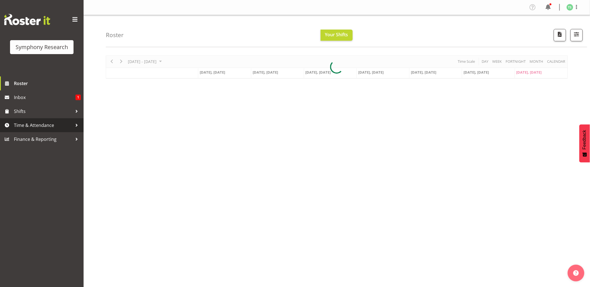
click at [30, 126] on span "Time & Attendance" at bounding box center [43, 125] width 59 height 8
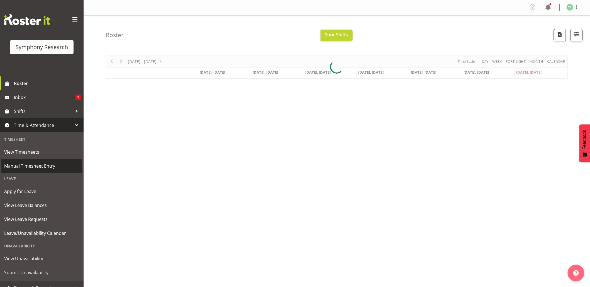
click at [29, 164] on span "Manual Timesheet Entry" at bounding box center [41, 166] width 75 height 8
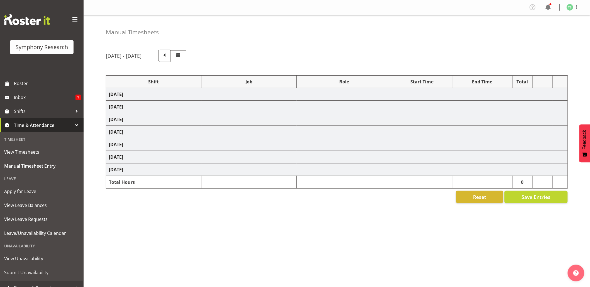
select select "26078"
select select "10461"
select select "26078"
select select "10461"
select select "47"
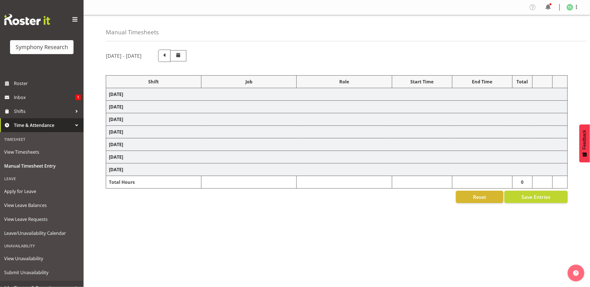
select select "26078"
select select "10461"
select select "47"
select select "48116"
select select "10461"
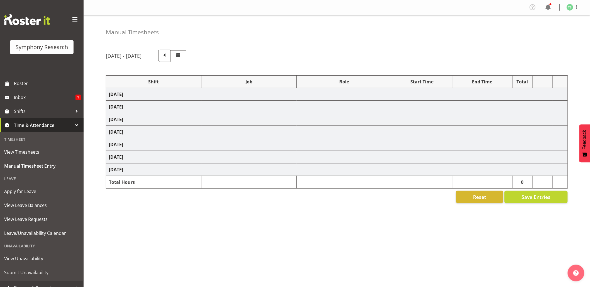
select select "47"
select select "48116"
select select "10242"
select select "47"
select select "26078"
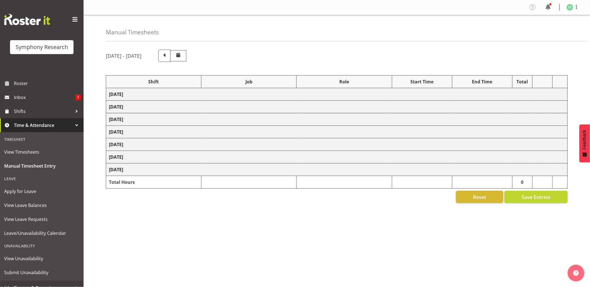
select select "10461"
select select "47"
select select "26078"
select select "10461"
select select "47"
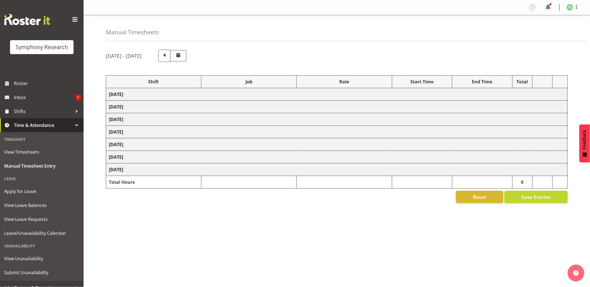
select select "26078"
select select "10239"
select select "47"
select select "48116"
select select "10242"
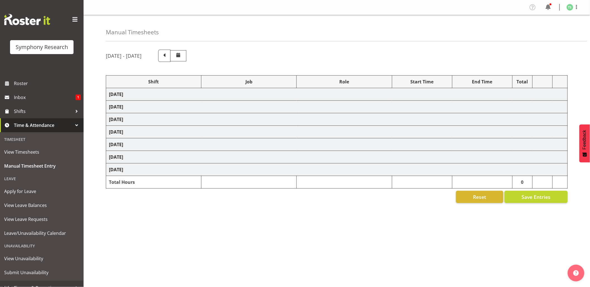
select select "47"
select select "48116"
select select "9426"
select select "47"
select select "48116"
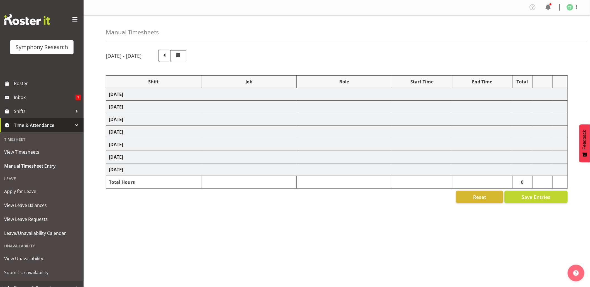
select select "760"
select select "48116"
select select "10242"
select select "47"
select select "26078"
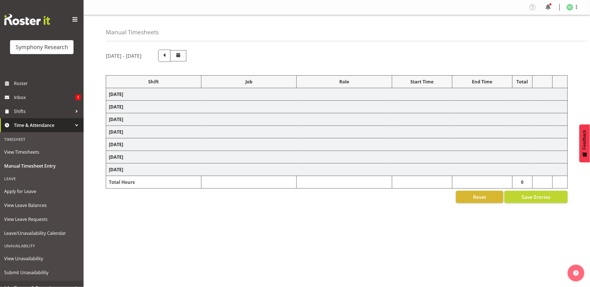
select select "10420"
select select "26078"
select select "10420"
select select "47"
select select "26078"
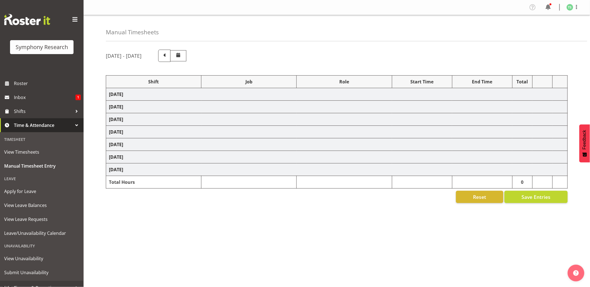
select select "10239"
select select "47"
select select "26078"
select select "10420"
select select "26078"
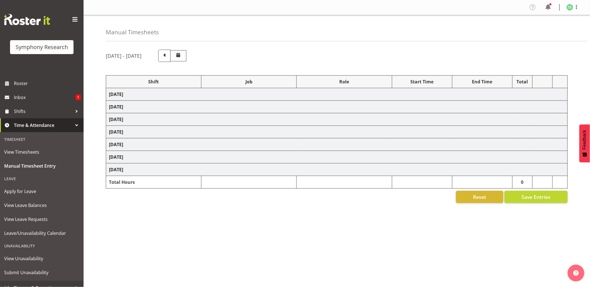
select select "10420"
select select "47"
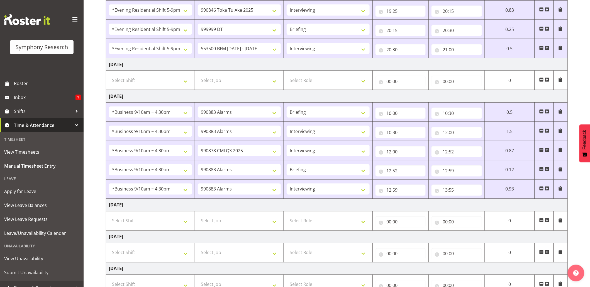
scroll to position [333, 0]
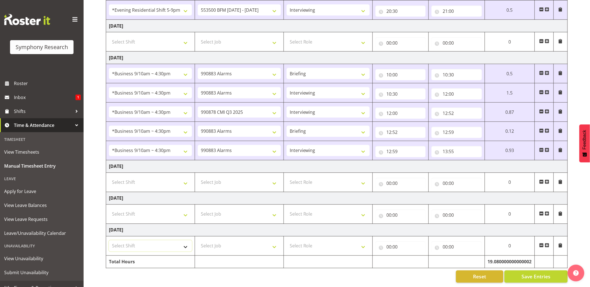
click at [187, 242] on select "Select Shift !!Weekend Residential (Roster IT Shift Label) *Business 9/10am ~ 4…" at bounding box center [150, 245] width 83 height 11
select select "17154"
click at [109, 240] on select "Select Shift !!Weekend Residential (Roster IT Shift Label) *Business 9/10am ~ 4…" at bounding box center [150, 245] width 83 height 11
click at [273, 241] on select "Select Job 550060 IF Admin 553492 World Poll Australia Wave 2 2025 553500 BFM J…" at bounding box center [239, 245] width 83 height 11
select select "10499"
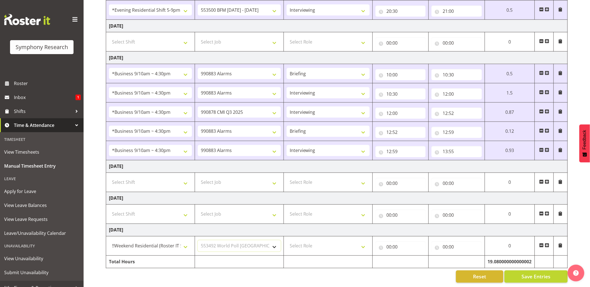
click at [198, 240] on select "Select Job 550060 IF Admin 553492 World Poll Australia Wave 2 2025 553500 BFM J…" at bounding box center [239, 245] width 83 height 11
click at [361, 240] on select "Select Role Briefing Interviewing" at bounding box center [328, 245] width 83 height 11
select select "297"
click at [287, 240] on select "Select Role Briefing Interviewing" at bounding box center [328, 245] width 83 height 11
click at [387, 241] on input "00:00" at bounding box center [401, 246] width 50 height 11
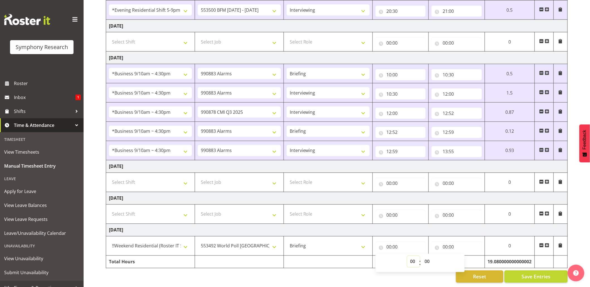
click at [411, 256] on select "00 01 02 03 04 05 06 07 08 09 10 11 12 13 14 15 16 17 18 19 20 21 22 23" at bounding box center [413, 261] width 13 height 11
select select "12"
click at [407, 256] on select "00 01 02 03 04 05 06 07 08 09 10 11 12 13 14 15 16 17 18 19 20 21 22 23" at bounding box center [413, 261] width 13 height 11
type input "12:00"
click at [446, 241] on input "00:00" at bounding box center [457, 246] width 50 height 11
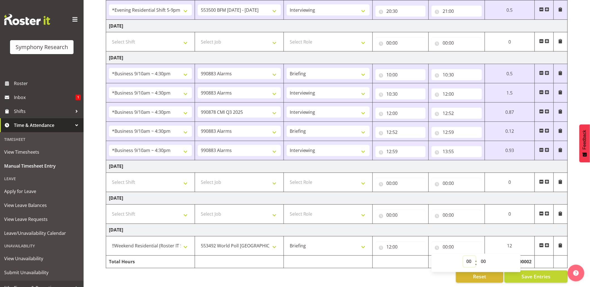
click at [469, 256] on select "00 01 02 03 04 05 06 07 08 09 10 11 12 13 14 15 16 17 18 19 20 21 22 23" at bounding box center [469, 261] width 13 height 11
select select "13"
click at [463, 256] on select "00 01 02 03 04 05 06 07 08 09 10 11 12 13 14 15 16 17 18 19 20 21 22 23" at bounding box center [469, 261] width 13 height 11
type input "13:00"
click at [450, 241] on input "13:00" at bounding box center [457, 246] width 50 height 11
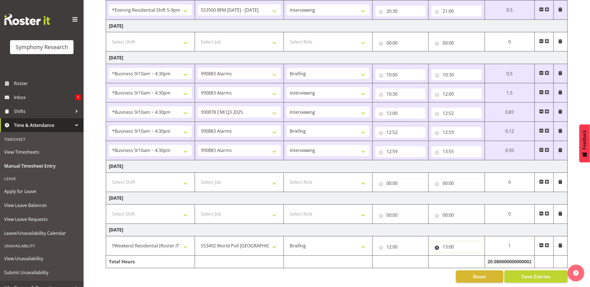
click at [451, 241] on input "13:00" at bounding box center [457, 246] width 50 height 11
click at [449, 241] on input "13:00" at bounding box center [457, 246] width 50 height 11
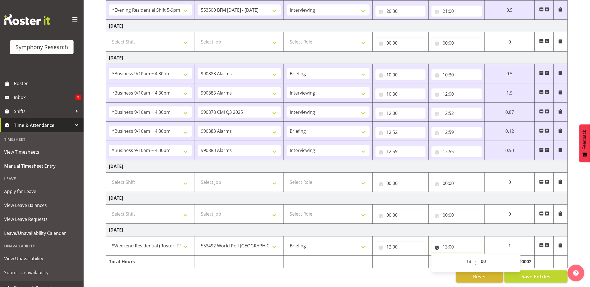
click at [449, 241] on input "13:00" at bounding box center [457, 246] width 50 height 11
click at [451, 241] on input "13:00" at bounding box center [457, 246] width 50 height 11
click at [486, 256] on select "00 01 02 03 04 05 06 07 08 09 10 11 12 13 14 15 16 17 18 19 20 21 22 23 24 25 2…" at bounding box center [484, 261] width 13 height 11
select select "45"
click at [478, 256] on select "00 01 02 03 04 05 06 07 08 09 10 11 12 13 14 15 16 17 18 19 20 21 22 23 24 25 2…" at bounding box center [484, 261] width 13 height 11
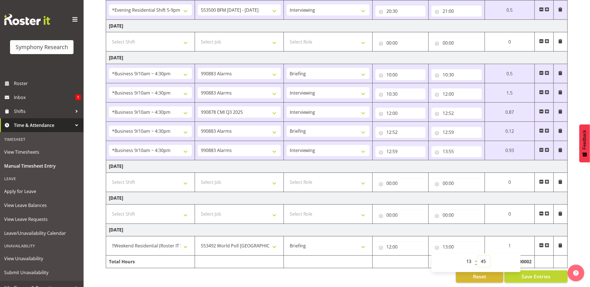
type input "13:45"
click at [532, 273] on span "Save Entries" at bounding box center [536, 276] width 29 height 7
click at [523, 273] on span "Save Entries" at bounding box center [536, 276] width 29 height 7
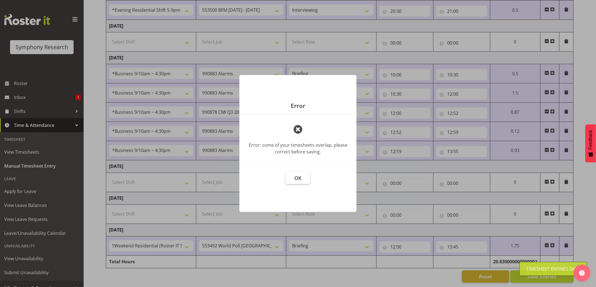
click at [299, 178] on span "OK" at bounding box center [298, 177] width 7 height 7
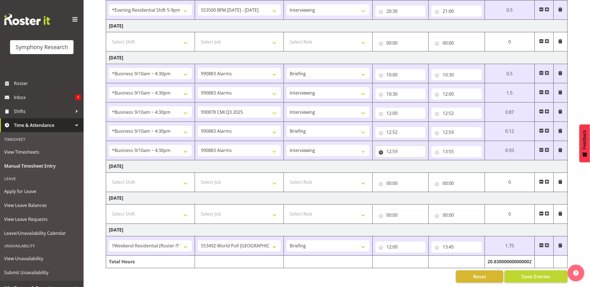
click at [396, 146] on input "12:59" at bounding box center [401, 151] width 50 height 11
click at [411, 160] on select "00 01 02 03 04 05 06 07 08 09 10 11 12 13 14 15 16 17 18 19 20 21 22 23" at bounding box center [413, 165] width 13 height 11
select select "13"
click at [420, 160] on select "00 01 02 03 04 05 06 07 08 09 10 11 12 13 14 15 16 17 18 19 20 21 22 23" at bounding box center [413, 165] width 13 height 11
type input "13:59"
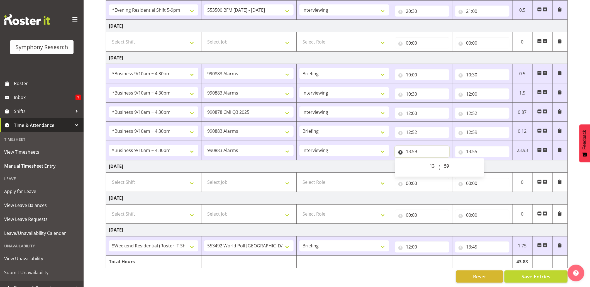
click at [415, 146] on input "13:59" at bounding box center [422, 151] width 54 height 11
click at [444, 160] on select "00 01 02 03 04 05 06 07 08 09 10 11 12 13 14 15 16 17 18 19 20 21 22 23 24 25 2…" at bounding box center [447, 165] width 13 height 11
select select "0"
click at [441, 160] on select "00 01 02 03 04 05 06 07 08 09 10 11 12 13 14 15 16 17 18 19 20 21 22 23 24 25 2…" at bounding box center [447, 165] width 13 height 11
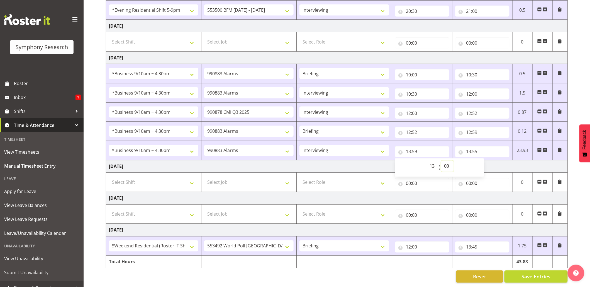
type input "13:00"
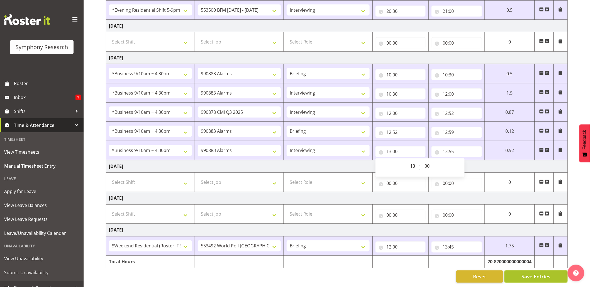
click at [522, 270] on button "Save Entries" at bounding box center [536, 276] width 63 height 12
click at [522, 269] on div "Timesheet Entries Save" at bounding box center [547, 268] width 53 height 7
click at [520, 273] on button "Save Entries" at bounding box center [536, 276] width 63 height 12
click at [453, 127] on input "12:59" at bounding box center [457, 132] width 50 height 11
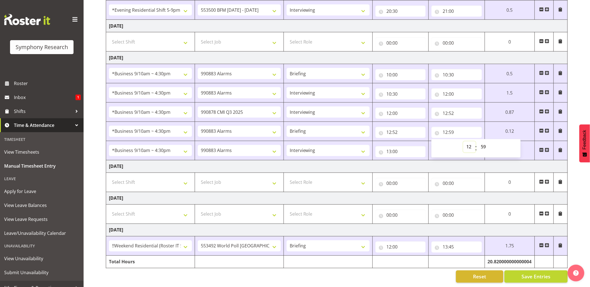
click at [467, 141] on select "00 01 02 03 04 05 06 07 08 09 10 11 12 13 14 15 16 17 18 19 20 21 22 23" at bounding box center [469, 146] width 13 height 11
select select "13"
click at [463, 141] on select "00 01 02 03 04 05 06 07 08 09 10 11 12 13 14 15 16 17 18 19 20 21 22 23" at bounding box center [469, 146] width 13 height 11
type input "13:59"
click at [451, 127] on input "13:59" at bounding box center [457, 132] width 50 height 11
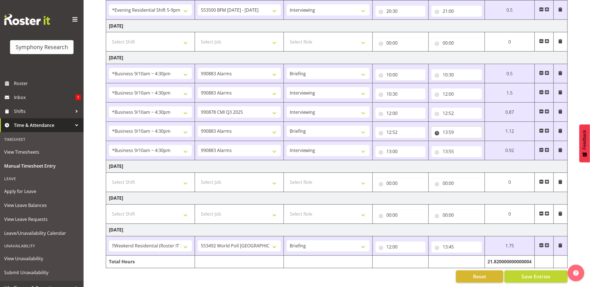
click at [451, 127] on input "13:59" at bounding box center [457, 132] width 50 height 11
click at [482, 141] on select "00 01 02 03 04 05 06 07 08 09 10 11 12 13 14 15 16 17 18 19 20 21 22 23 24 25 2…" at bounding box center [484, 146] width 13 height 11
select select "0"
click at [478, 141] on select "00 01 02 03 04 05 06 07 08 09 10 11 12 13 14 15 16 17 18 19 20 21 22 23 24 25 2…" at bounding box center [484, 146] width 13 height 11
type input "13:00"
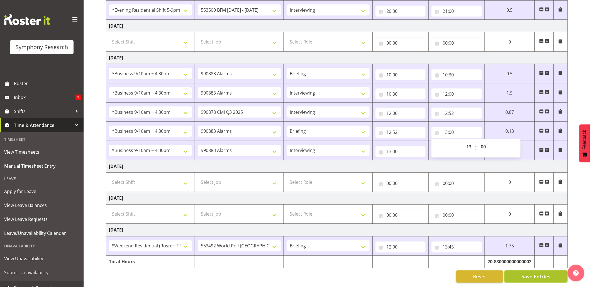
click at [527, 273] on span "Save Entries" at bounding box center [536, 276] width 29 height 7
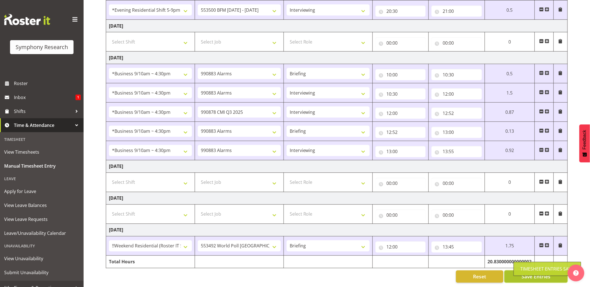
click at [449, 108] on input "12:52" at bounding box center [457, 113] width 50 height 11
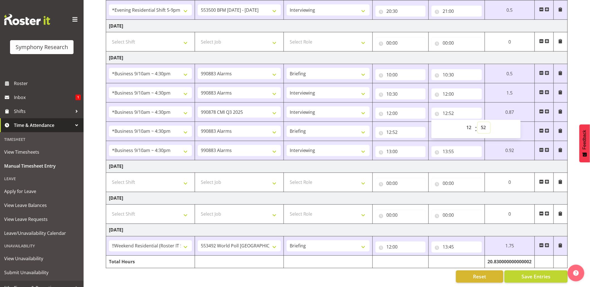
click at [482, 122] on select "00 01 02 03 04 05 06 07 08 09 10 11 12 13 14 15 16 17 18 19 20 21 22 23 24 25 2…" at bounding box center [484, 127] width 13 height 11
select select "12"
click at [490, 122] on select "00 01 02 03 04 05 06 07 08 09 10 11 12 13 14 15 16 17 18 19 20 21 22 23 24 25 2…" at bounding box center [484, 127] width 13 height 11
type input "12:12"
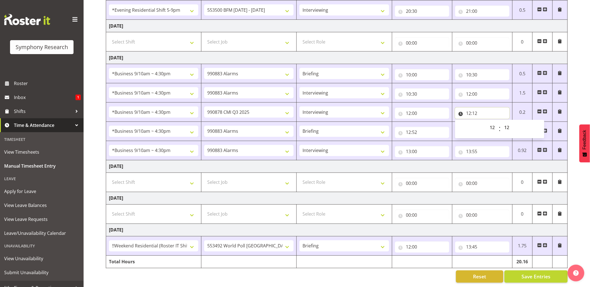
click at [475, 108] on input "12:12" at bounding box center [482, 113] width 54 height 11
click at [490, 122] on select "00 01 02 03 04 05 06 07 08 09 10 11 12 13 14 15 16 17 18 19 20 21 22 23" at bounding box center [493, 127] width 13 height 11
select select "13"
click at [487, 122] on select "00 01 02 03 04 05 06 07 08 09 10 11 12 13 14 15 16 17 18 19 20 21 22 23" at bounding box center [493, 127] width 13 height 11
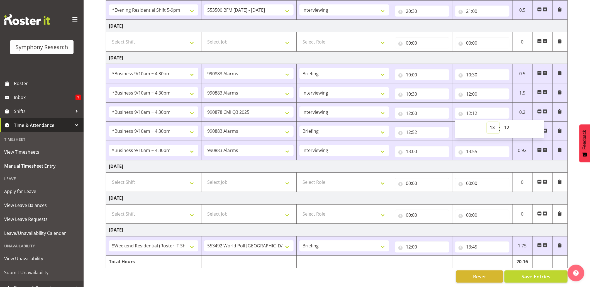
type input "13:12"
click at [474, 108] on input "13:12" at bounding box center [482, 113] width 54 height 11
click at [475, 108] on input "13:12" at bounding box center [482, 113] width 54 height 11
drag, startPoint x: 507, startPoint y: 117, endPoint x: 504, endPoint y: 95, distance: 22.5
click at [504, 95] on tbody "Monday 4th August 2025 !!Weekend Residential (Roster IT Shift Label) *Business …" at bounding box center [337, 16] width 462 height 504
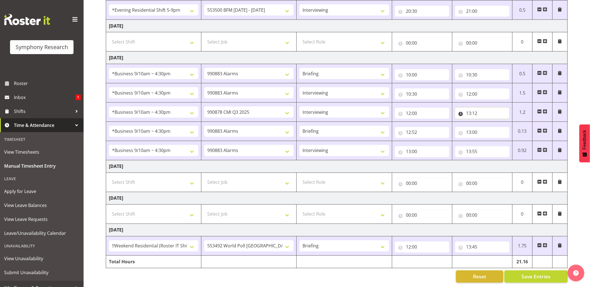
click at [475, 108] on input "13:12" at bounding box center [482, 113] width 54 height 11
click at [505, 122] on select "00 01 02 03 04 05 06 07 08 09 10 11 12 13 14 15 16 17 18 19 20 21 22 23 24 25 2…" at bounding box center [508, 127] width 13 height 11
select select "0"
click at [502, 122] on select "00 01 02 03 04 05 06 07 08 09 10 11 12 13 14 15 16 17 18 19 20 21 22 23 24 25 2…" at bounding box center [508, 127] width 13 height 11
type input "13:00"
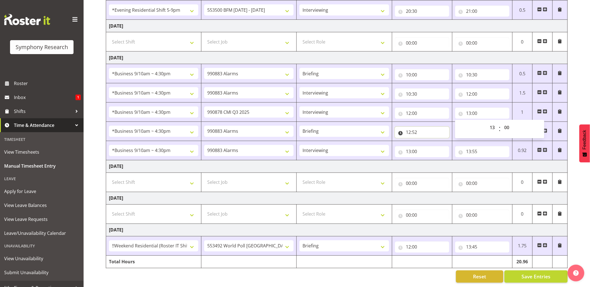
click at [429, 128] on input "12:52" at bounding box center [422, 132] width 54 height 11
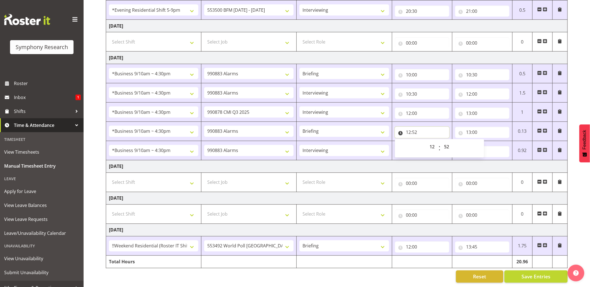
click at [432, 127] on input "12:52" at bounding box center [422, 132] width 54 height 11
click at [412, 127] on input "12:52" at bounding box center [422, 132] width 54 height 11
click at [433, 141] on select "00 01 02 03 04 05 06 07 08 09 10 11 12 13 14 15 16 17 18 19 20 21 22 23" at bounding box center [433, 146] width 13 height 11
select select "13"
click at [427, 141] on select "00 01 02 03 04 05 06 07 08 09 10 11 12 13 14 15 16 17 18 19 20 21 22 23" at bounding box center [433, 146] width 13 height 11
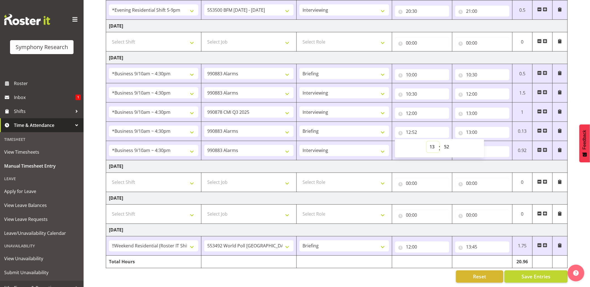
type input "13:52"
click at [416, 127] on input "13:52" at bounding box center [422, 132] width 54 height 11
click at [417, 127] on input "13:52" at bounding box center [422, 132] width 54 height 11
click at [445, 141] on select "00 01 02 03 04 05 06 07 08 09 10 11 12 13 14 15 16 17 18 19 20 21 22 23 24 25 2…" at bounding box center [447, 146] width 13 height 11
select select "0"
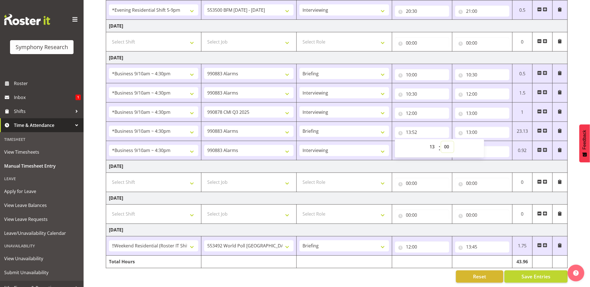
click at [441, 141] on select "00 01 02 03 04 05 06 07 08 09 10 11 12 13 14 15 16 17 18 19 20 21 22 23 24 25 2…" at bounding box center [447, 146] width 13 height 11
type input "13:00"
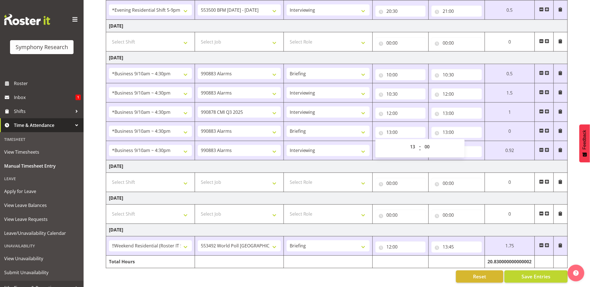
click at [475, 141] on td "13:55 00 01 02 03 04 05 06 07 08 09 10 11 12 13 14 15 16 17 18 19 20 21 22 23 :…" at bounding box center [457, 150] width 56 height 19
click at [451, 128] on input "13:00" at bounding box center [457, 132] width 50 height 11
click at [481, 141] on select "00 01 02 03 04 05 06 07 08 09 10 11 12 13 14 15 16 17 18 19 20 21 22 23 24 25 2…" at bounding box center [484, 146] width 13 height 11
select select "15"
click at [478, 141] on select "00 01 02 03 04 05 06 07 08 09 10 11 12 13 14 15 16 17 18 19 20 21 22 23 24 25 2…" at bounding box center [484, 146] width 13 height 11
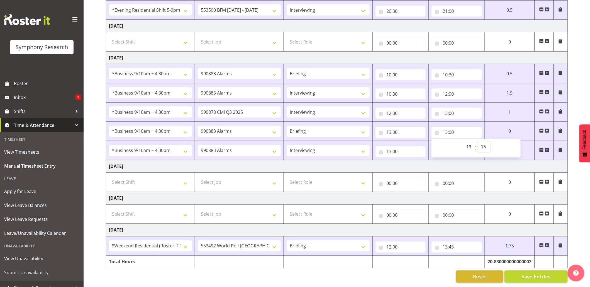
type input "13:15"
click at [396, 146] on input "13:00" at bounding box center [401, 151] width 50 height 11
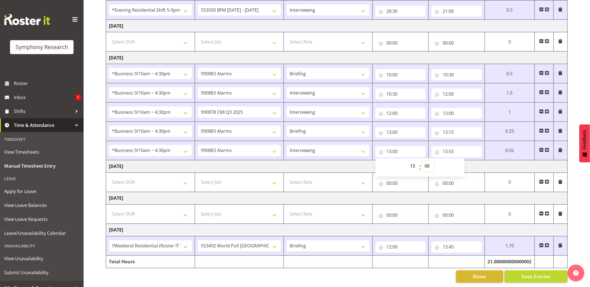
click at [429, 160] on select "00 01 02 03 04 05 06 07 08 09 10 11 12 13 14 15 16 17 18 19 20 21 22 23 24 25 2…" at bounding box center [428, 165] width 13 height 11
select select "15"
click at [422, 160] on select "00 01 02 03 04 05 06 07 08 09 10 11 12 13 14 15 16 17 18 19 20 21 22 23 24 25 2…" at bounding box center [428, 165] width 13 height 11
type input "13:15"
click at [532, 273] on span "Save Entries" at bounding box center [536, 276] width 29 height 7
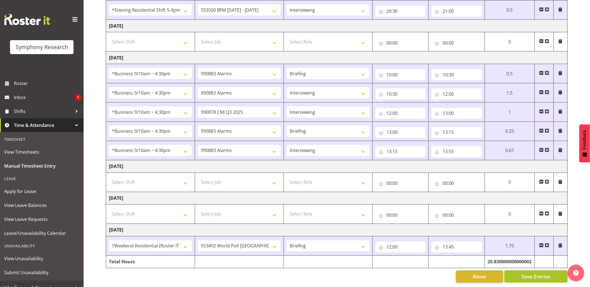
click at [531, 273] on span "Save Entries" at bounding box center [536, 276] width 29 height 7
click at [531, 270] on div "Timesheet Entries Save" at bounding box center [547, 268] width 53 height 7
click at [525, 269] on div "Timesheet Entries Save" at bounding box center [547, 268] width 53 height 7
click at [518, 270] on button "Save Entries" at bounding box center [536, 276] width 63 height 12
click at [517, 271] on div "Timesheet Entries Save" at bounding box center [547, 269] width 67 height 14
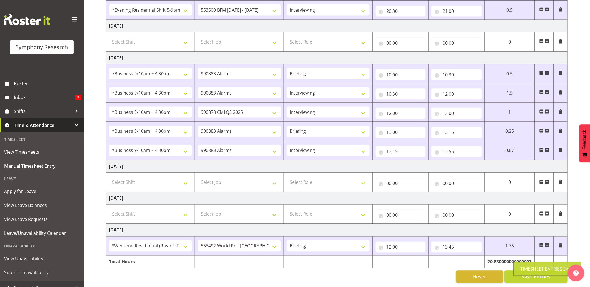
click at [520, 271] on div "Timesheet Entries Save" at bounding box center [547, 269] width 67 height 14
click at [525, 273] on span "Save Entries" at bounding box center [536, 276] width 29 height 7
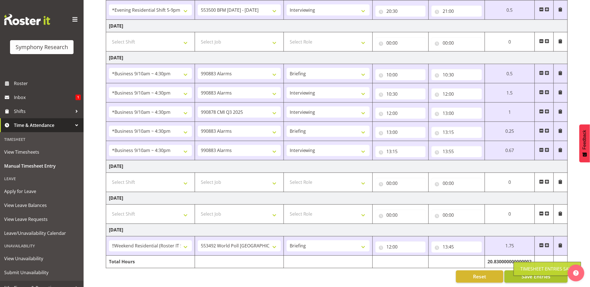
click at [524, 270] on div "Timesheet Entries Save" at bounding box center [547, 268] width 53 height 7
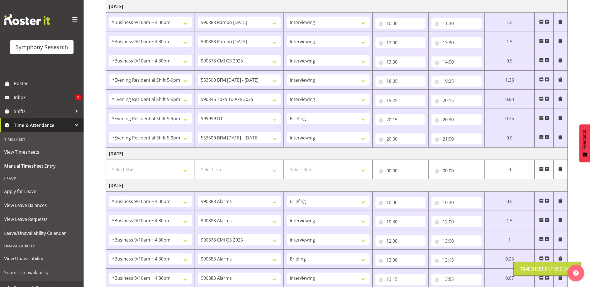
scroll to position [194, 0]
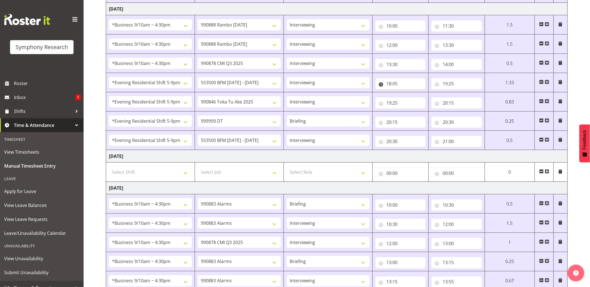
click at [397, 84] on input "18:05" at bounding box center [401, 83] width 50 height 11
click at [431, 98] on select "00 01 02 03 04 05 06 07 08 09 10 11 12 13 14 15 16 17 18 19 20 21 22 23 24 25 2…" at bounding box center [428, 98] width 13 height 11
select select "0"
click at [434, 94] on select "00 01 02 03 04 05 06 07 08 09 10 11 12 13 14 15 16 17 18 19 20 21 22 23 24 25 2…" at bounding box center [428, 98] width 13 height 11
type input "18:00"
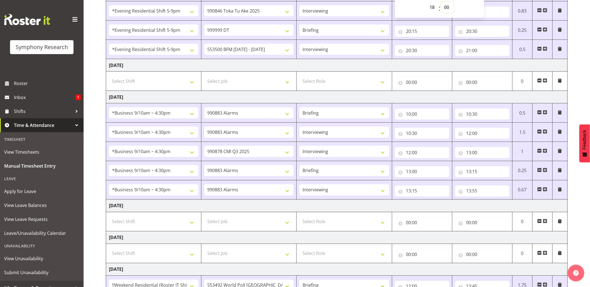
scroll to position [333, 0]
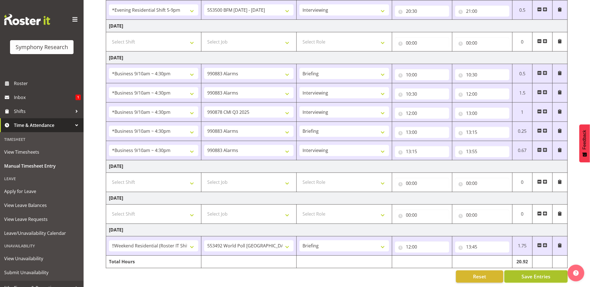
click at [526, 273] on span "Save Entries" at bounding box center [536, 276] width 29 height 7
click at [524, 269] on div "Timesheet Entries Save" at bounding box center [547, 268] width 53 height 7
click at [520, 270] on button "Save Entries" at bounding box center [536, 276] width 63 height 12
click at [519, 270] on button "Save Entries" at bounding box center [536, 276] width 63 height 12
click at [526, 273] on span "Save Entries" at bounding box center [536, 276] width 29 height 7
